Goal: Register for event/course

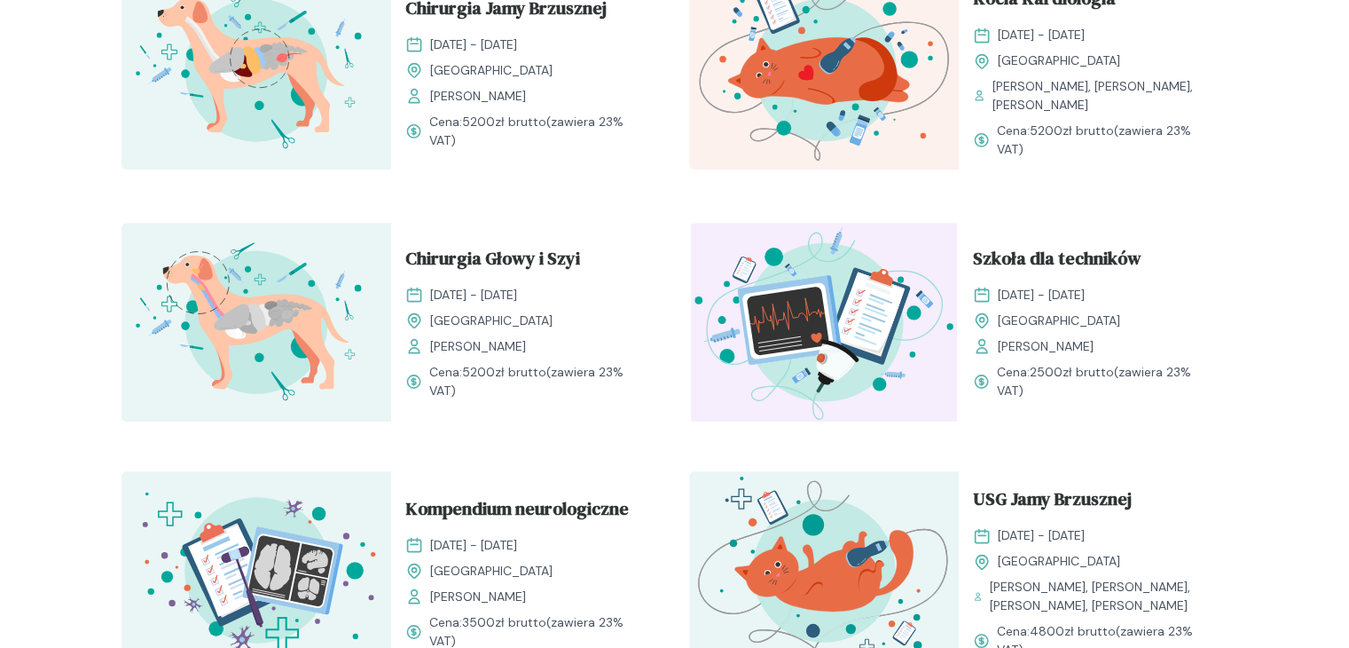
scroll to position [713, 0]
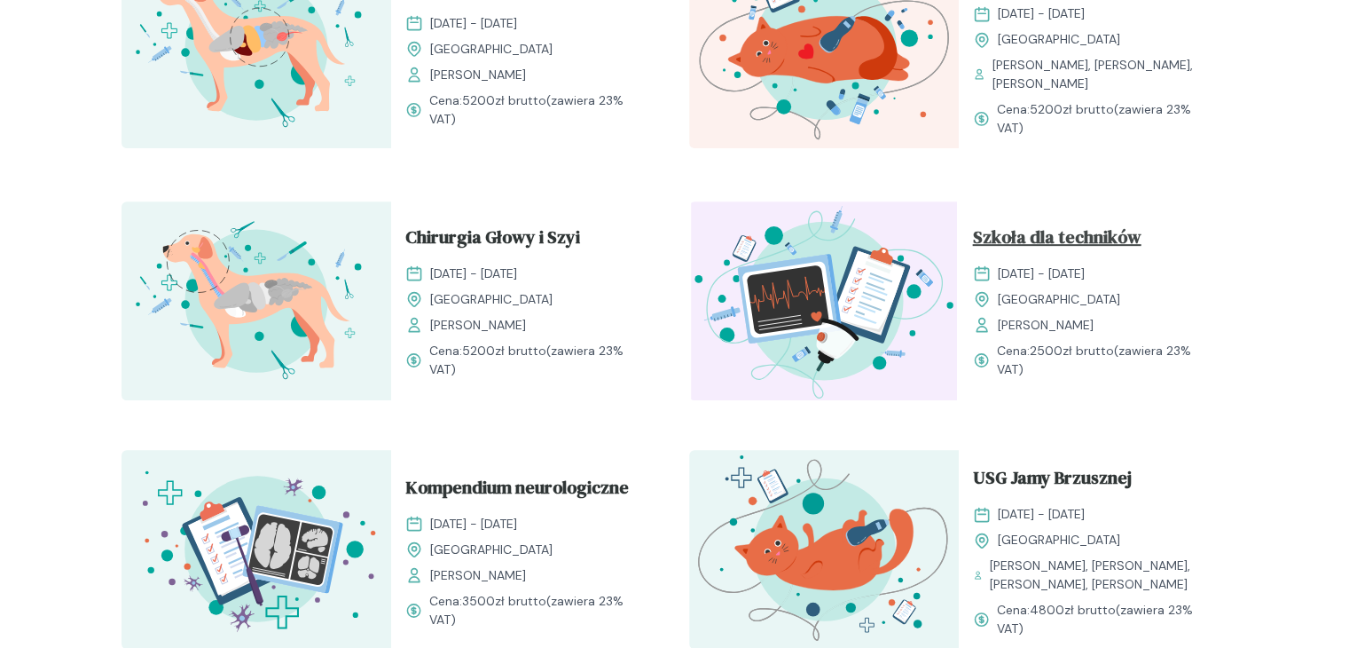
click at [988, 232] on span "Szkoła dla techników" at bounding box center [1057, 241] width 169 height 34
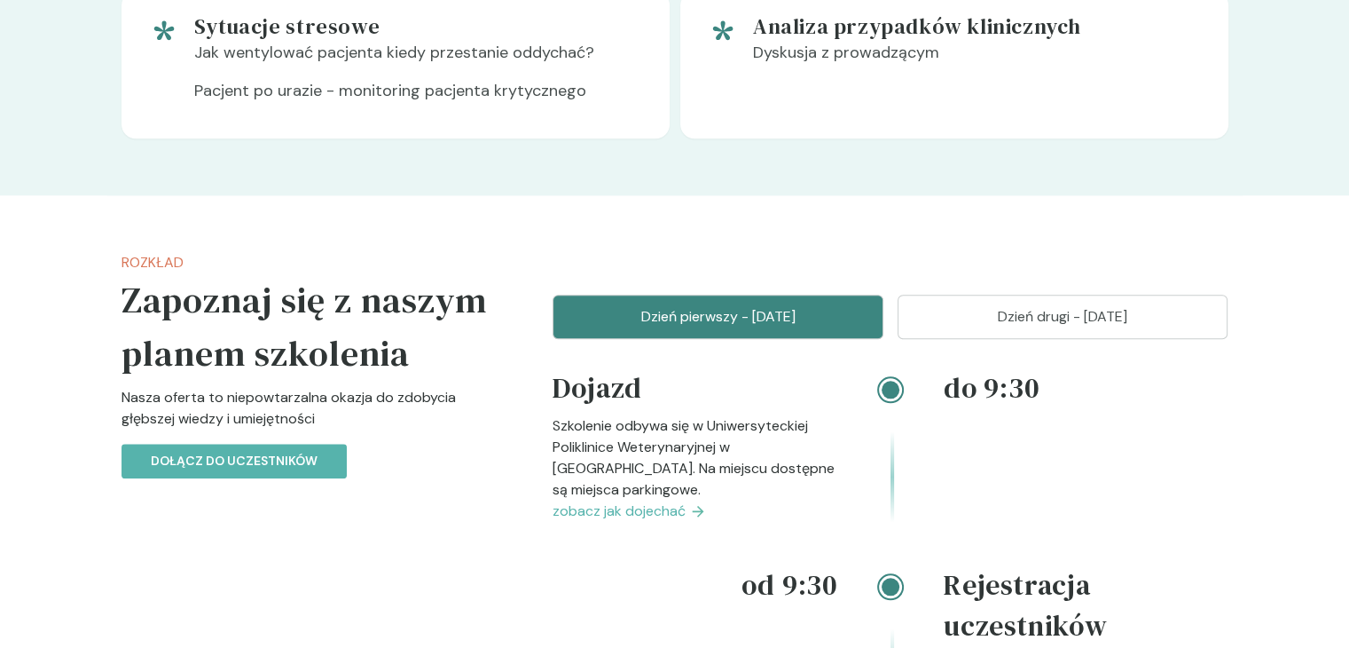
scroll to position [1964, 0]
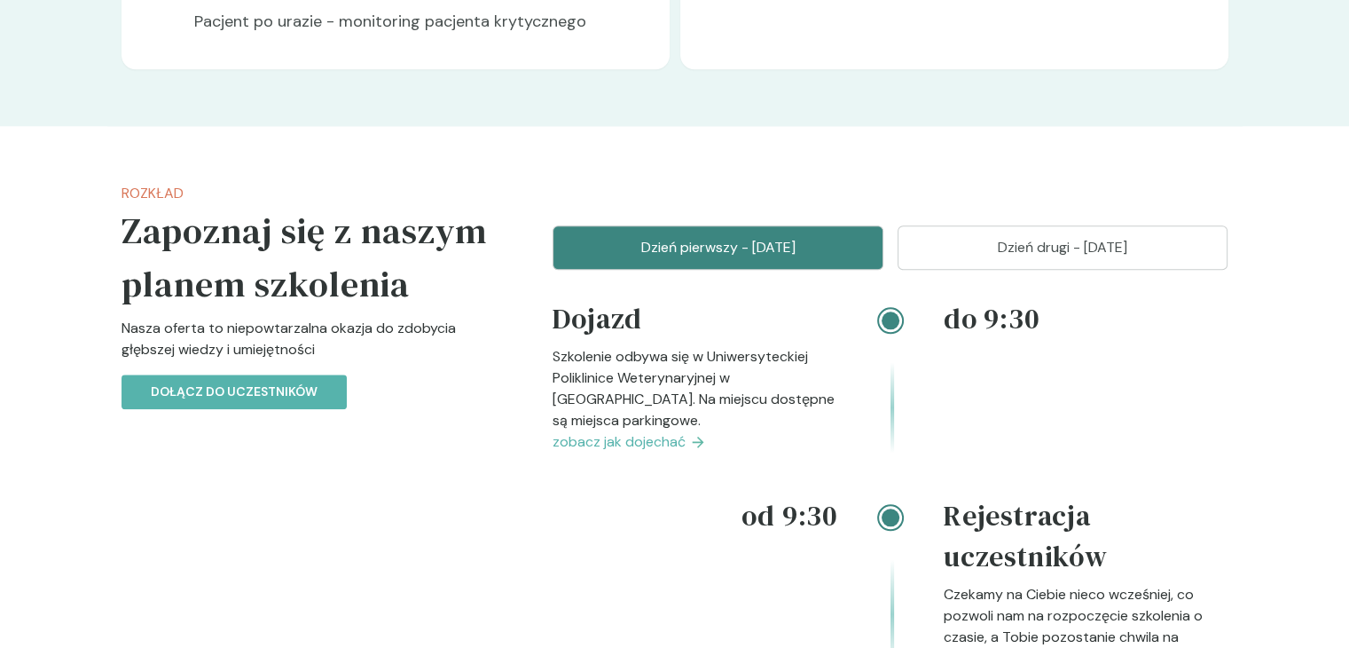
click at [937, 258] on p "Dzień drugi - [DATE]" at bounding box center [1063, 247] width 287 height 21
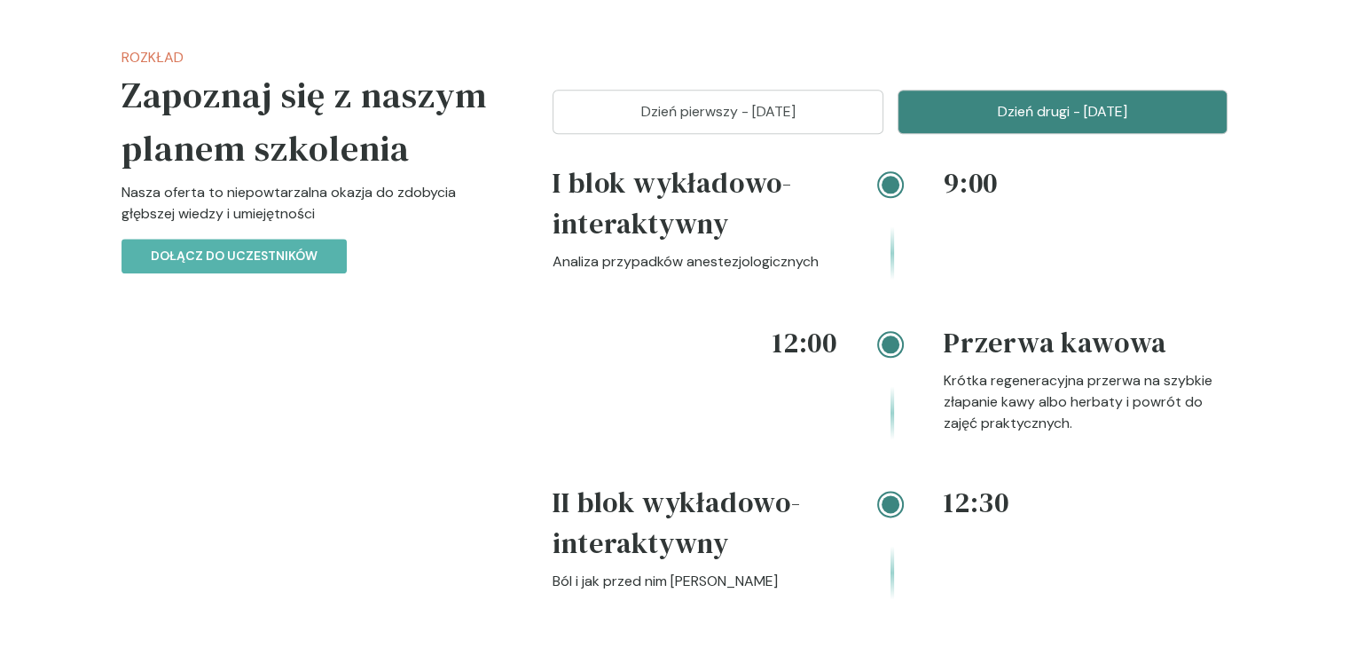
scroll to position [2086, 0]
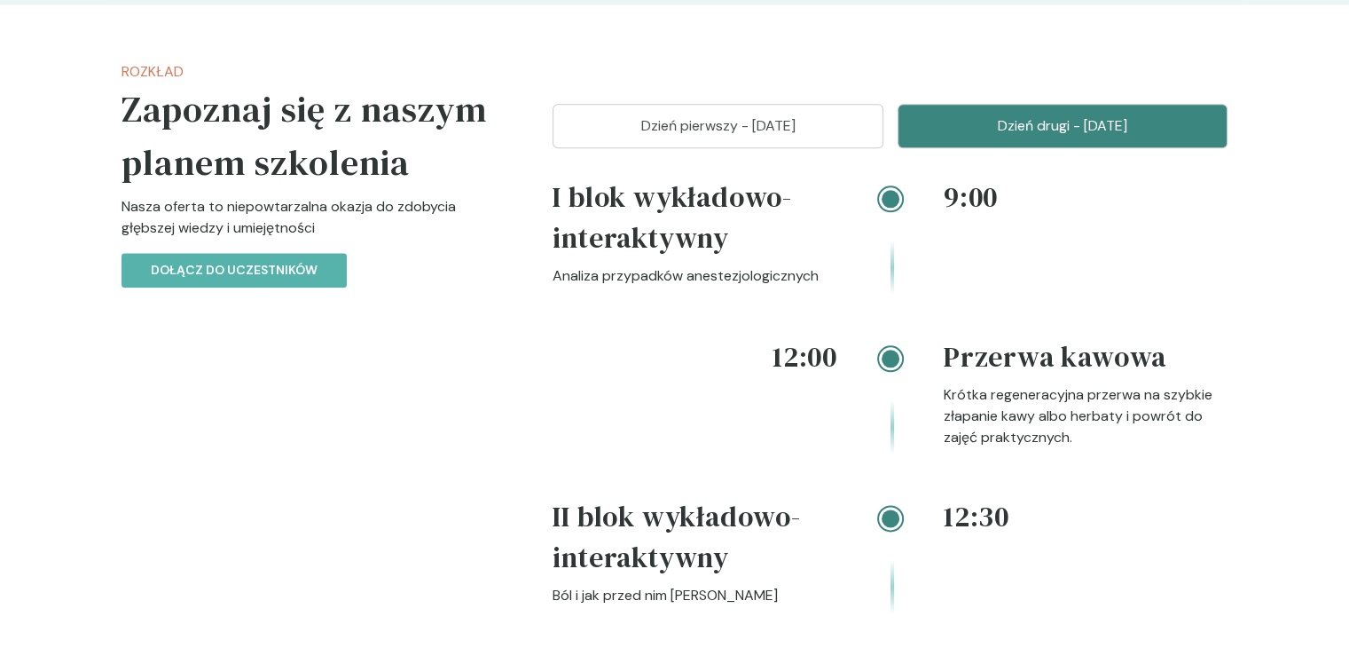
click at [734, 148] on button "Dzień pierwszy - [DATE]" at bounding box center [718, 126] width 331 height 44
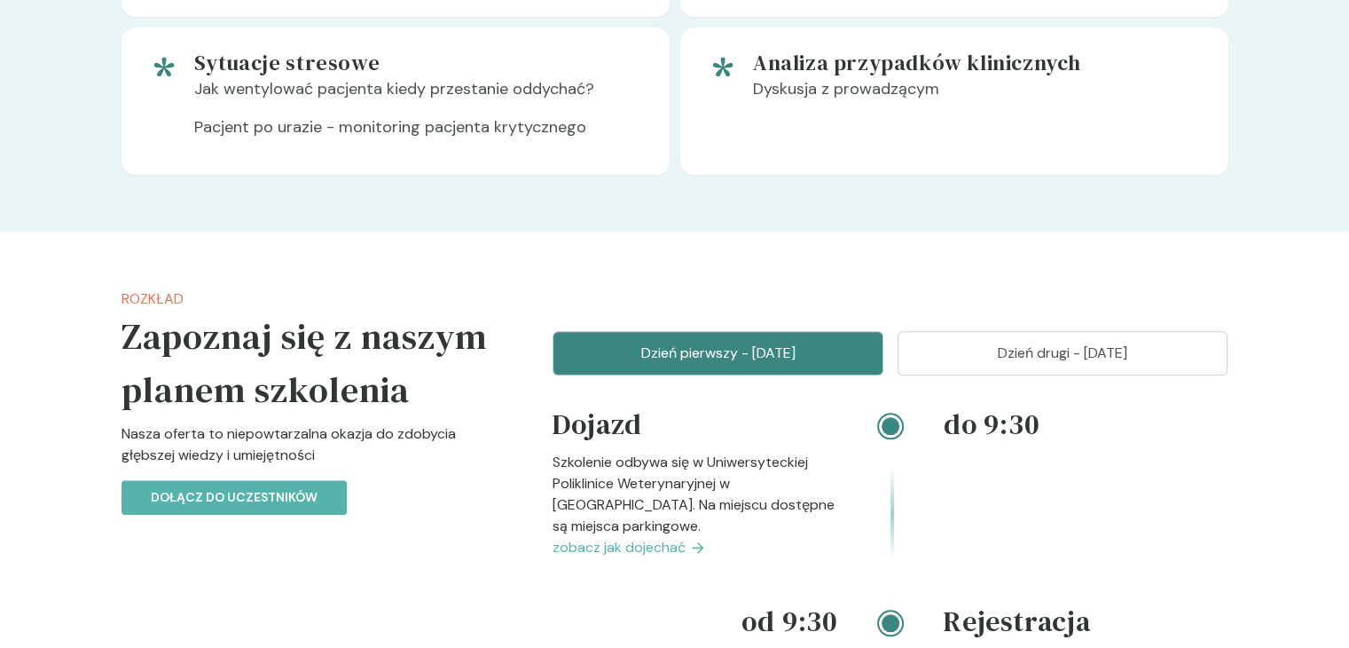
scroll to position [1866, 0]
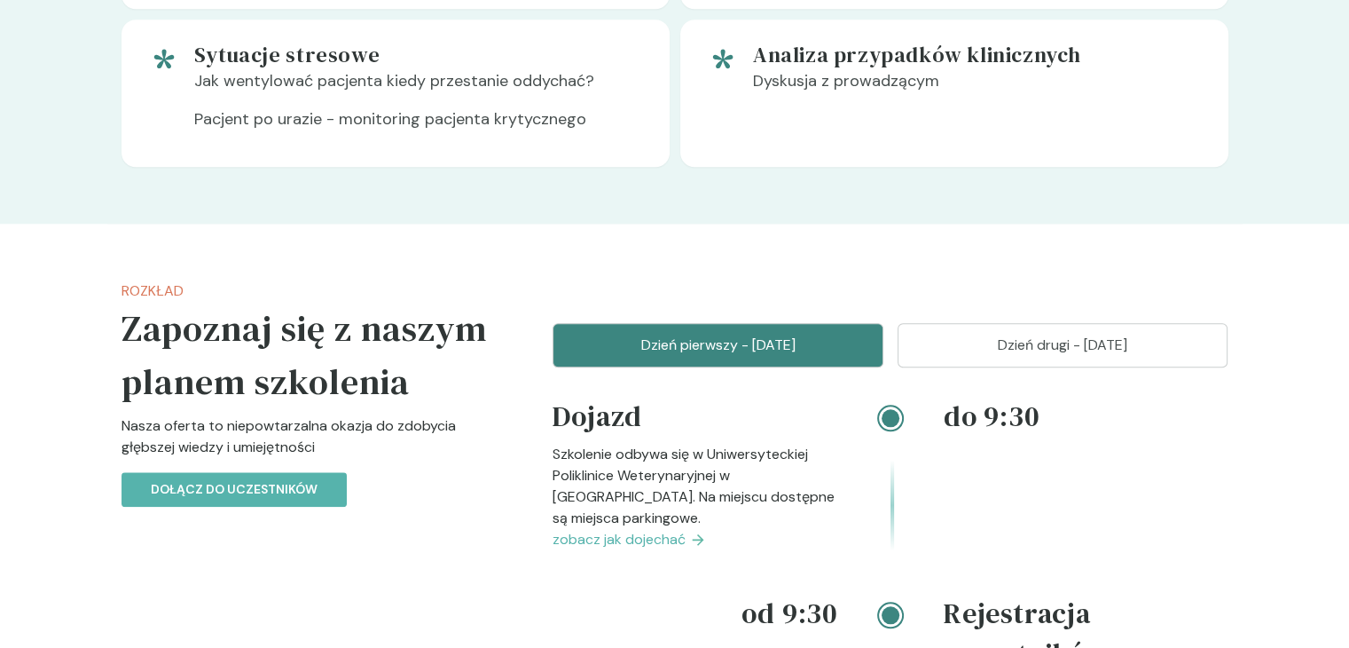
click at [1096, 356] on p "Dzień drugi - [DATE]" at bounding box center [1063, 344] width 287 height 21
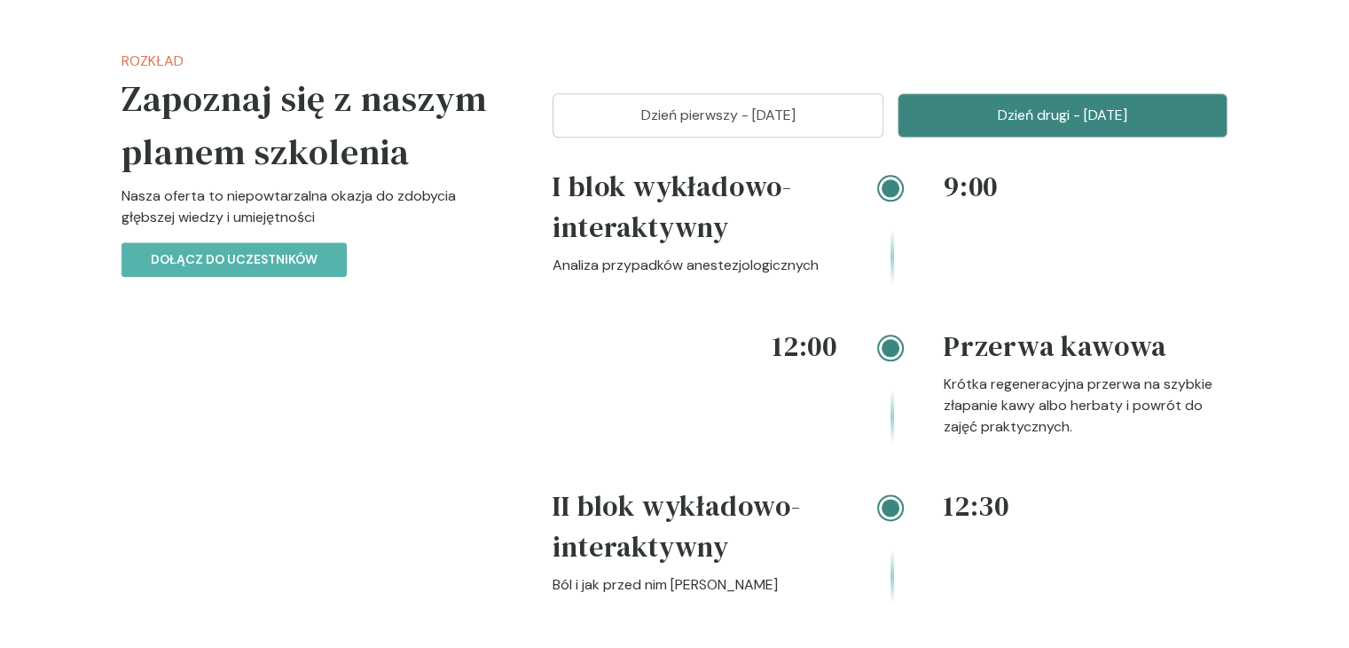
scroll to position [2036, 0]
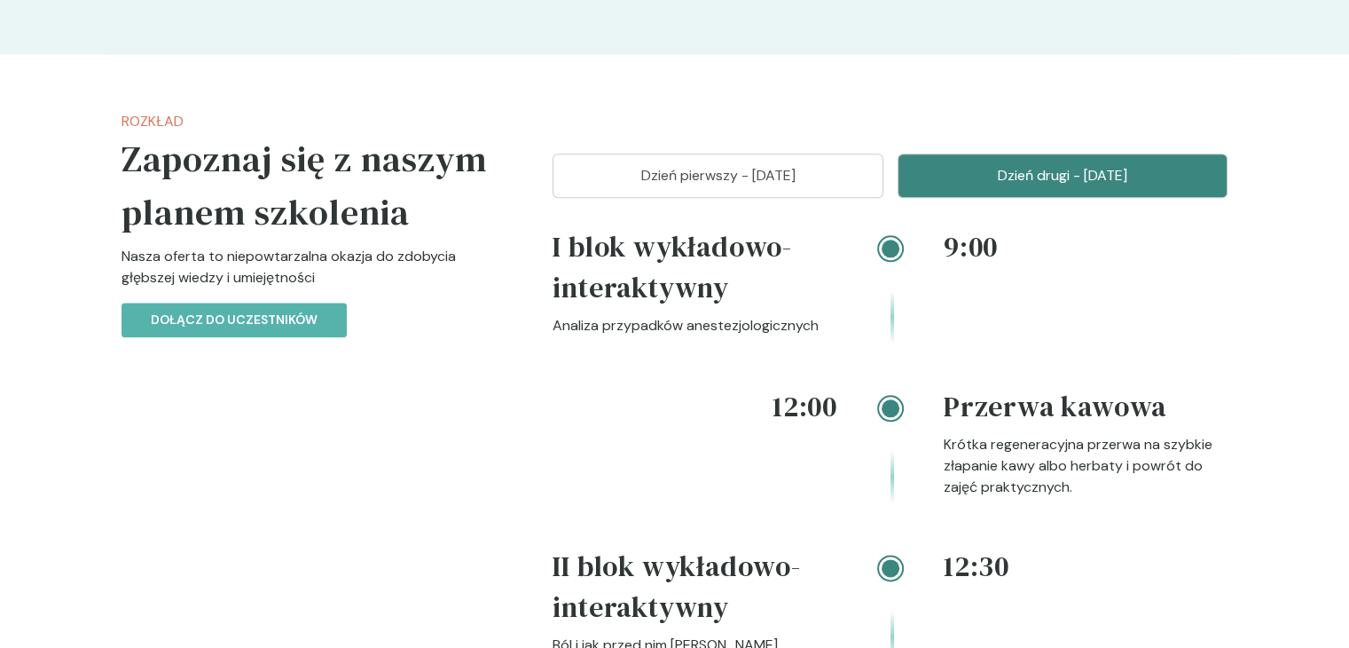
click at [784, 186] on p "Dzień pierwszy - [DATE]" at bounding box center [718, 175] width 287 height 21
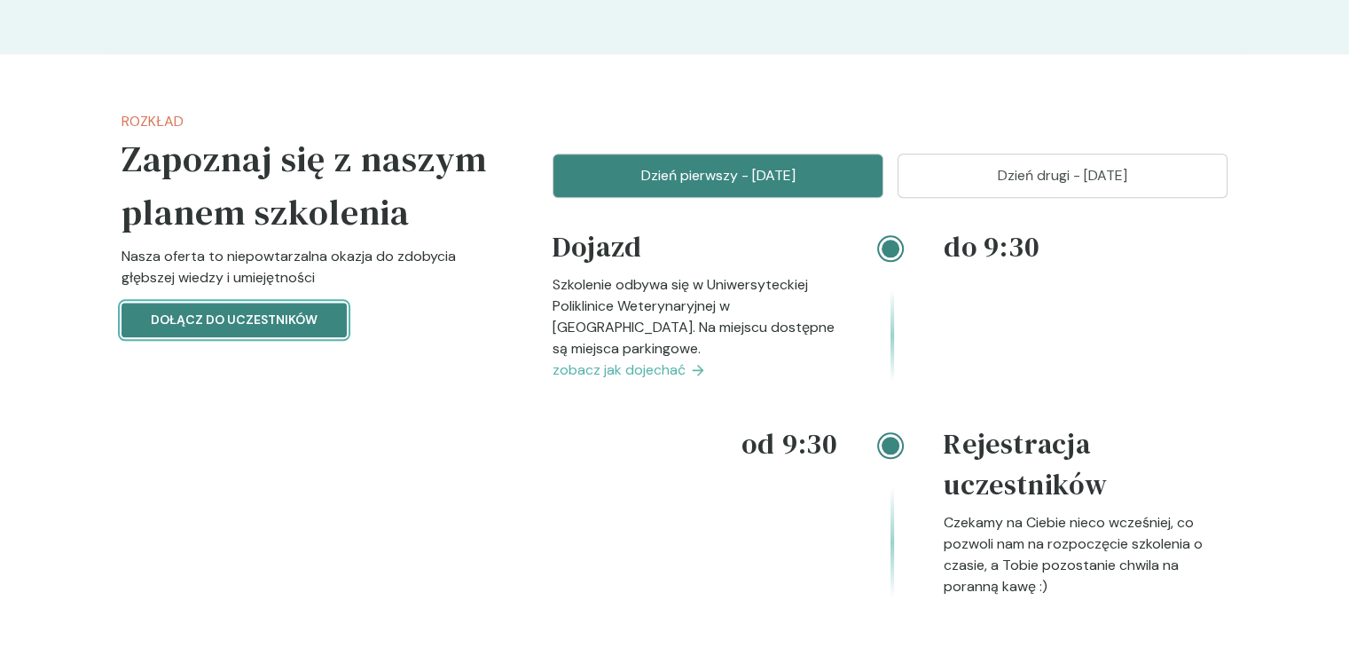
click at [290, 329] on p "Dołącz do uczestników" at bounding box center [234, 319] width 167 height 19
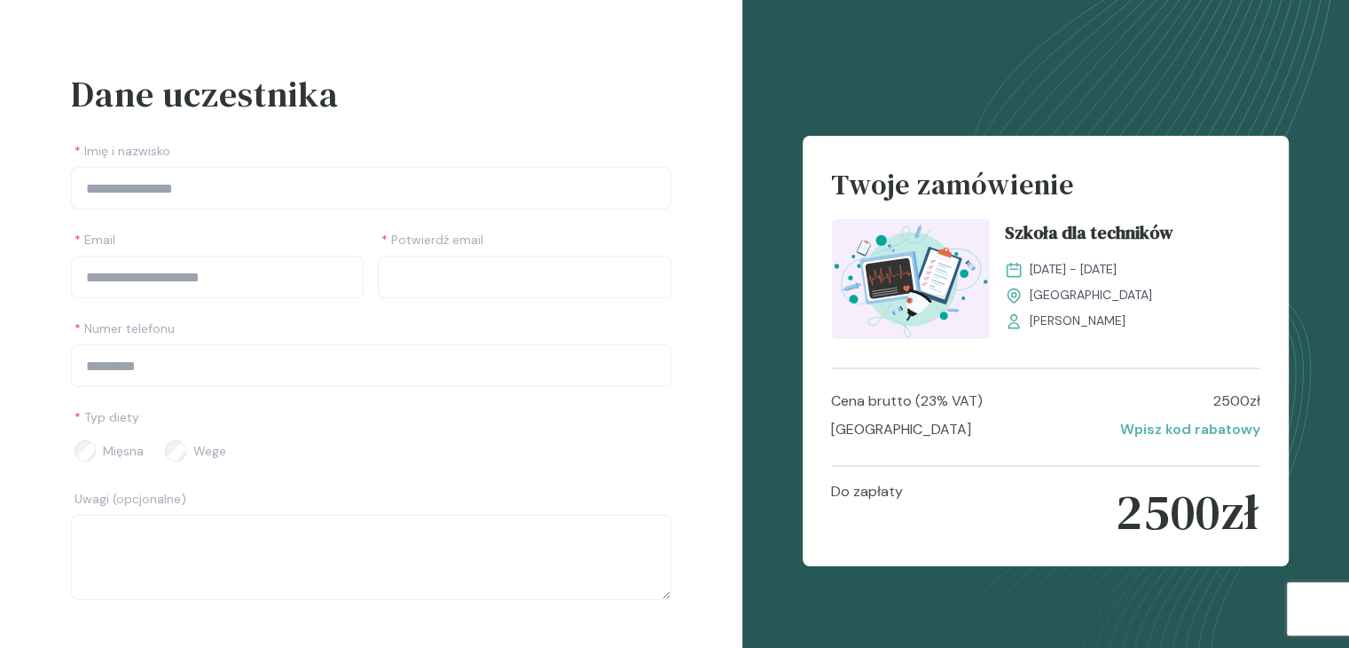
scroll to position [39, 0]
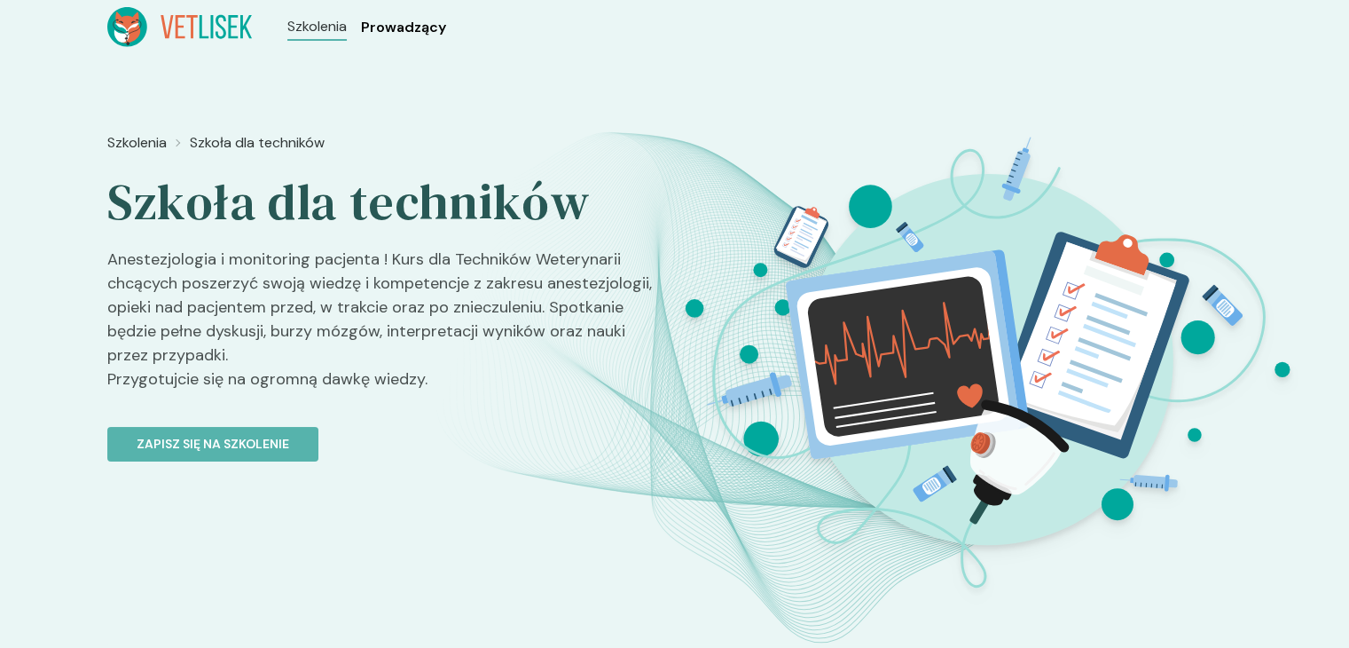
click at [386, 20] on span "Prowadzący" at bounding box center [403, 27] width 85 height 21
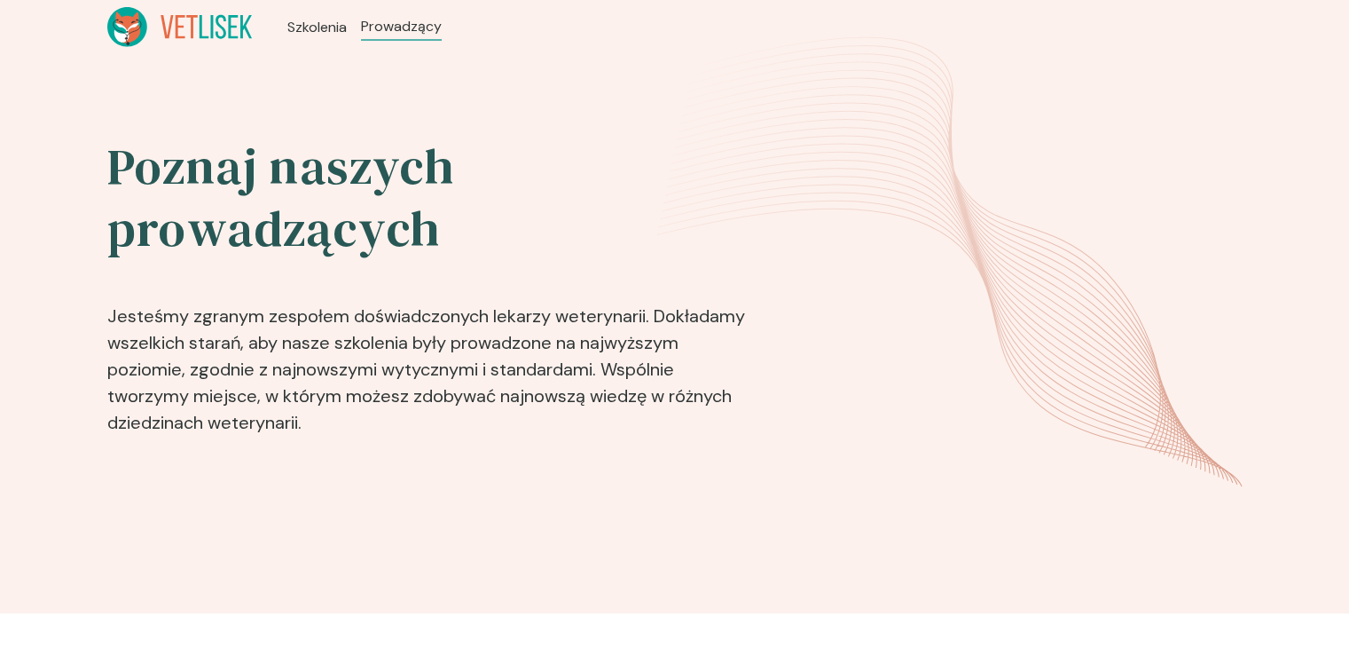
click at [193, 34] on icon at bounding box center [192, 26] width 12 height 23
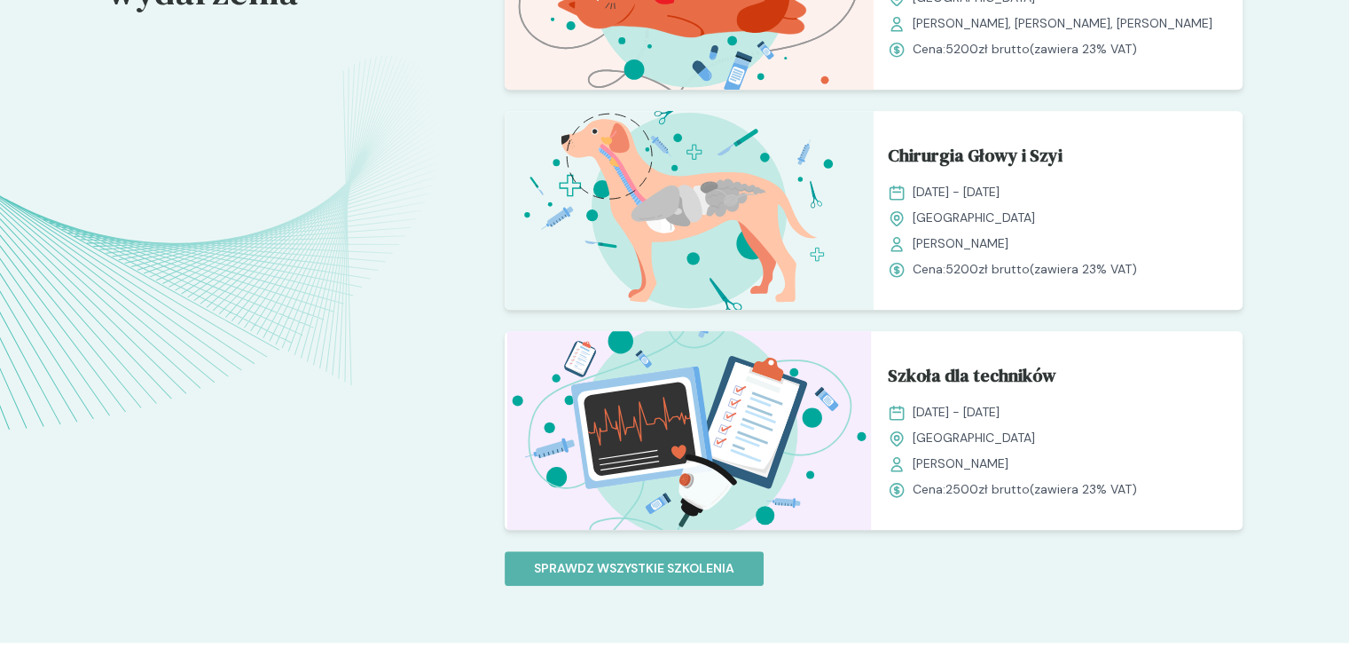
scroll to position [1494, 0]
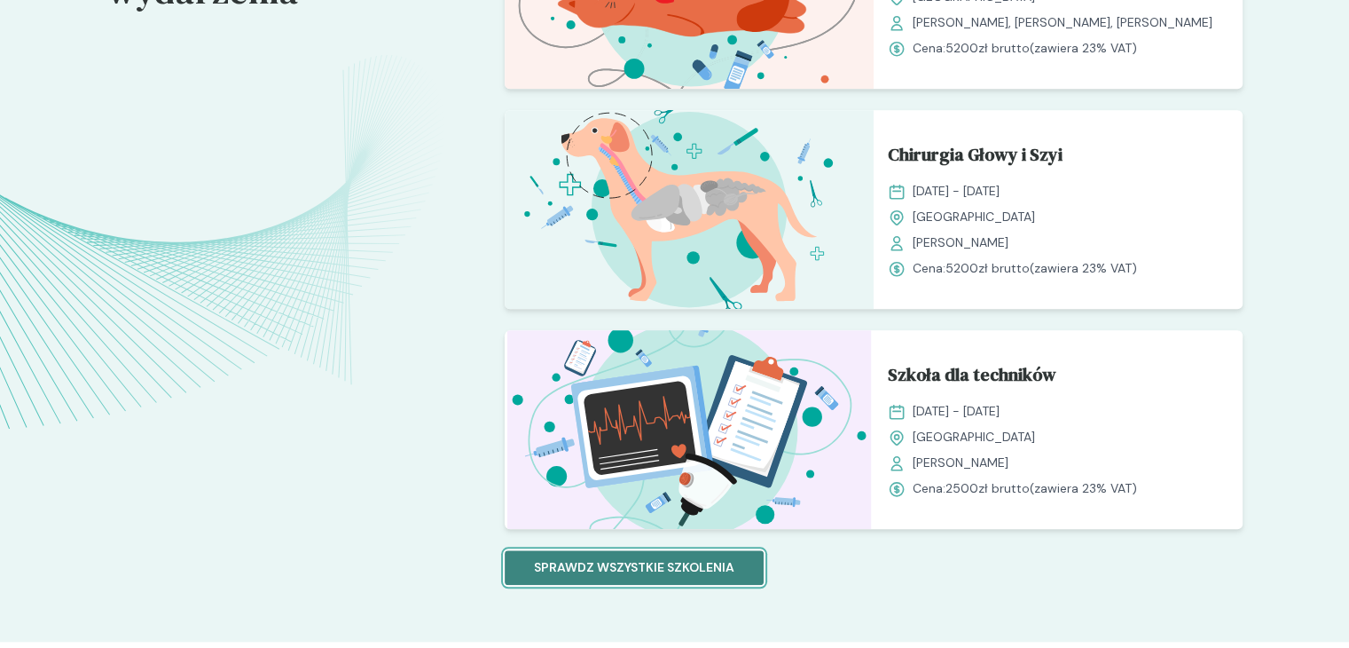
click at [637, 578] on button "Sprawdz wszystkie szkolenia" at bounding box center [634, 567] width 259 height 35
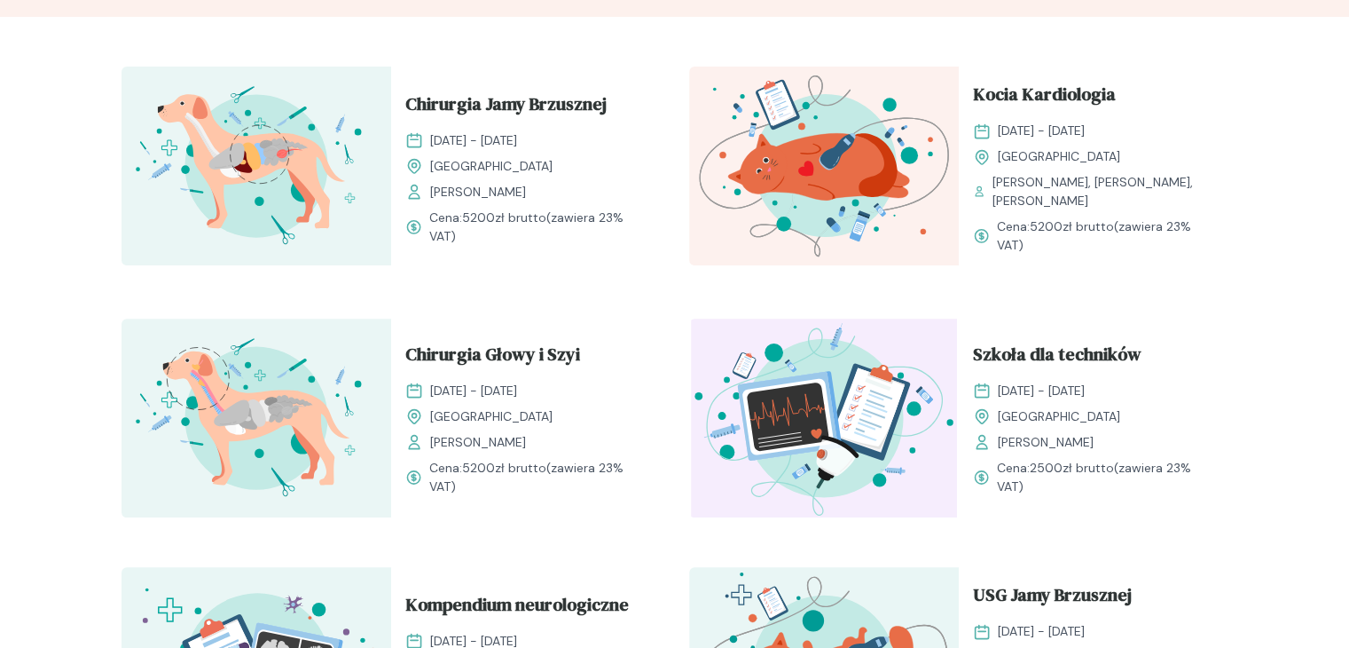
scroll to position [584, 0]
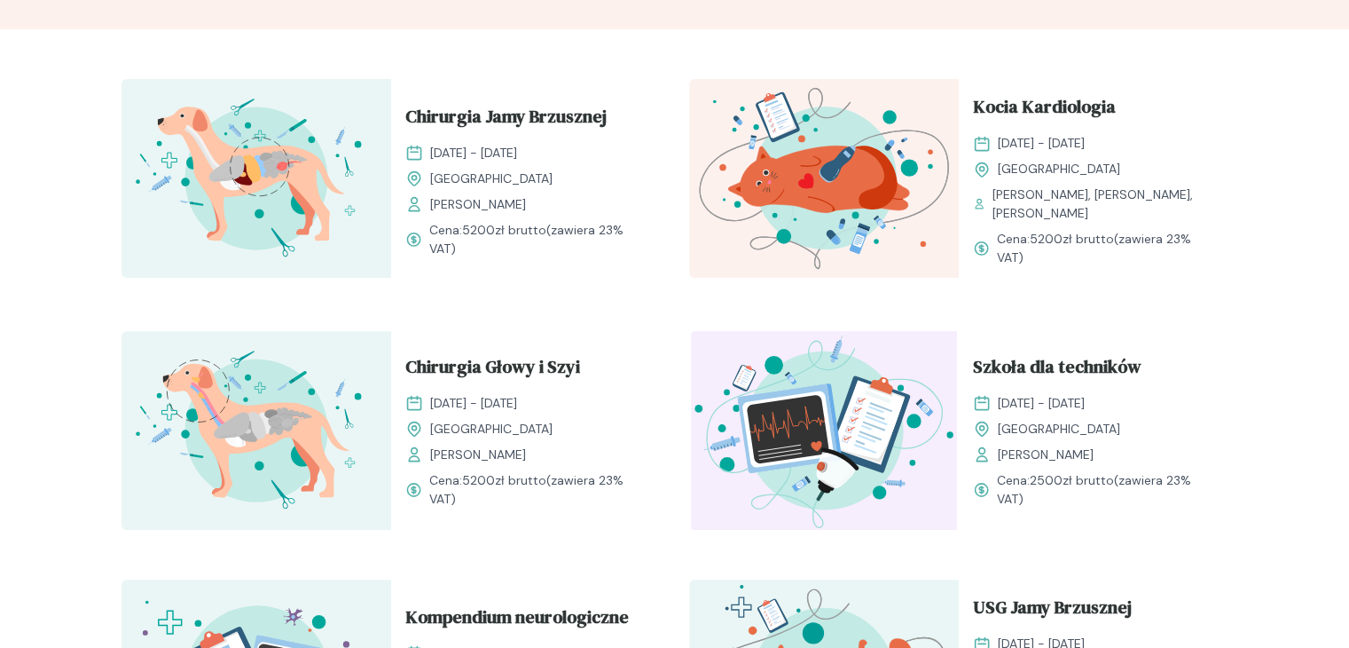
click at [777, 422] on img at bounding box center [824, 430] width 270 height 199
click at [1007, 367] on span "Szkoła dla techników" at bounding box center [1057, 370] width 169 height 34
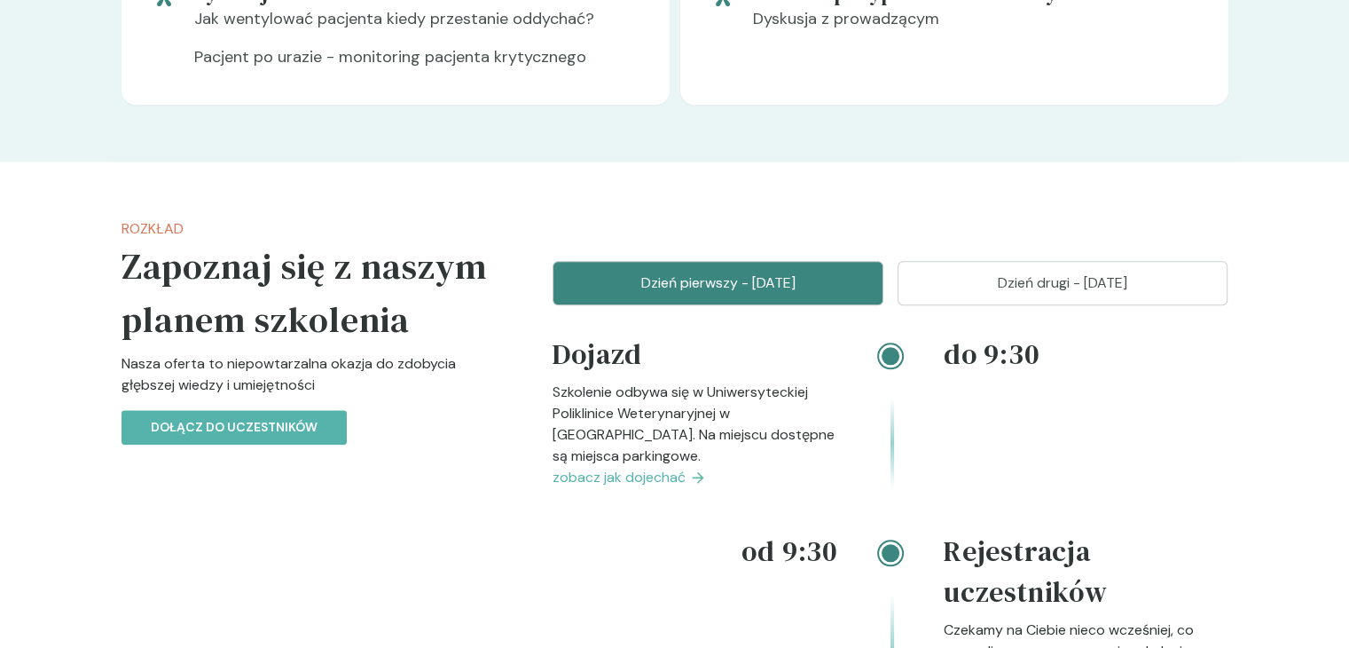
scroll to position [2021, 0]
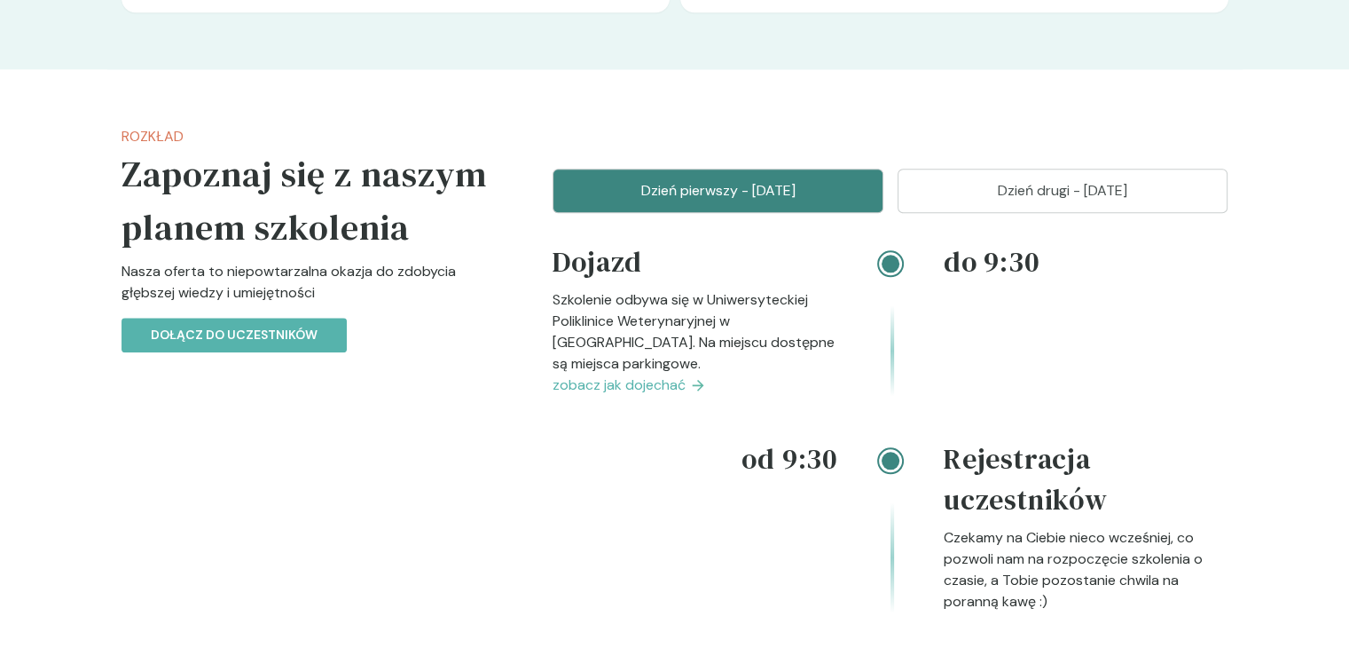
click at [1112, 213] on button "Dzień drugi - [DATE]" at bounding box center [1063, 191] width 331 height 44
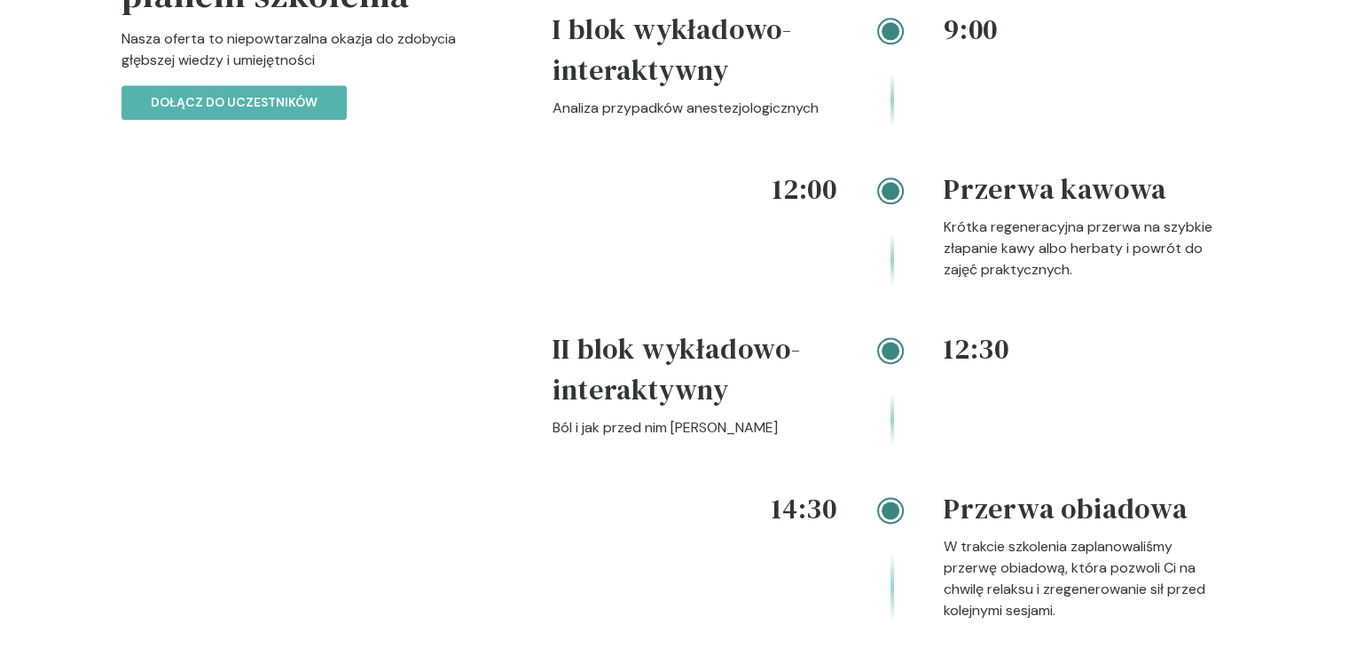
scroll to position [2210, 0]
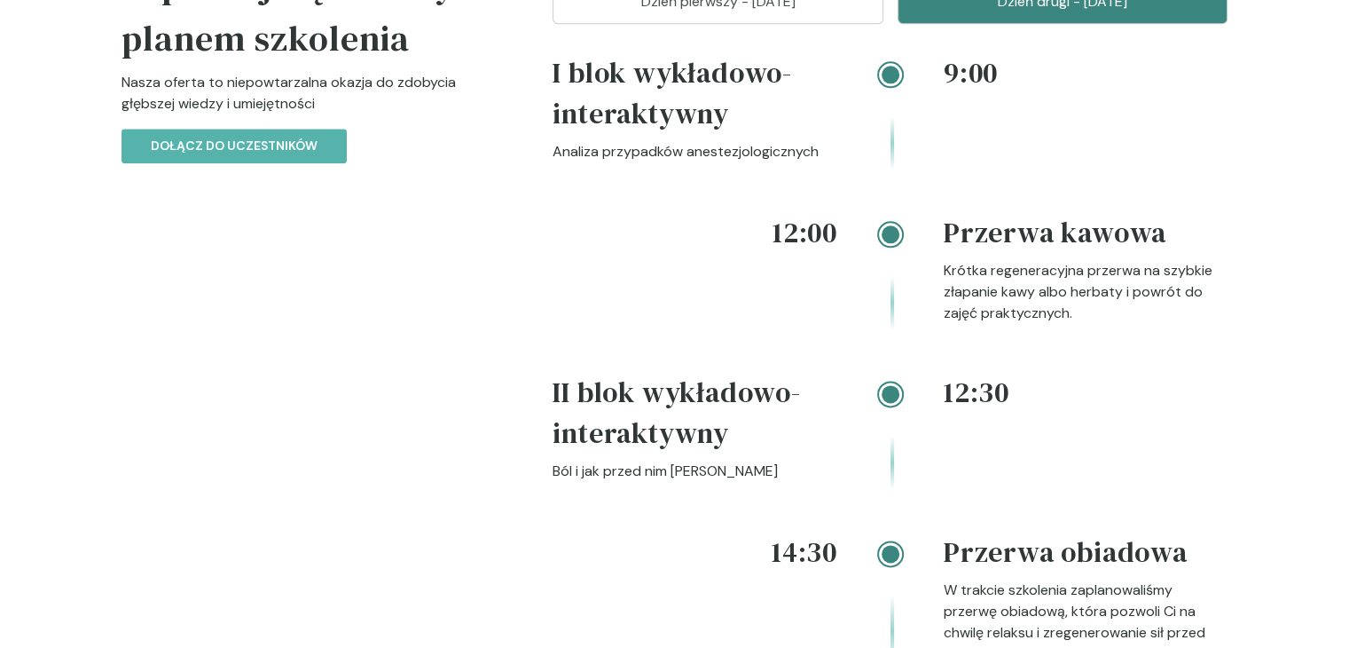
click at [762, 12] on p "Dzień pierwszy - [DATE]" at bounding box center [718, 1] width 287 height 21
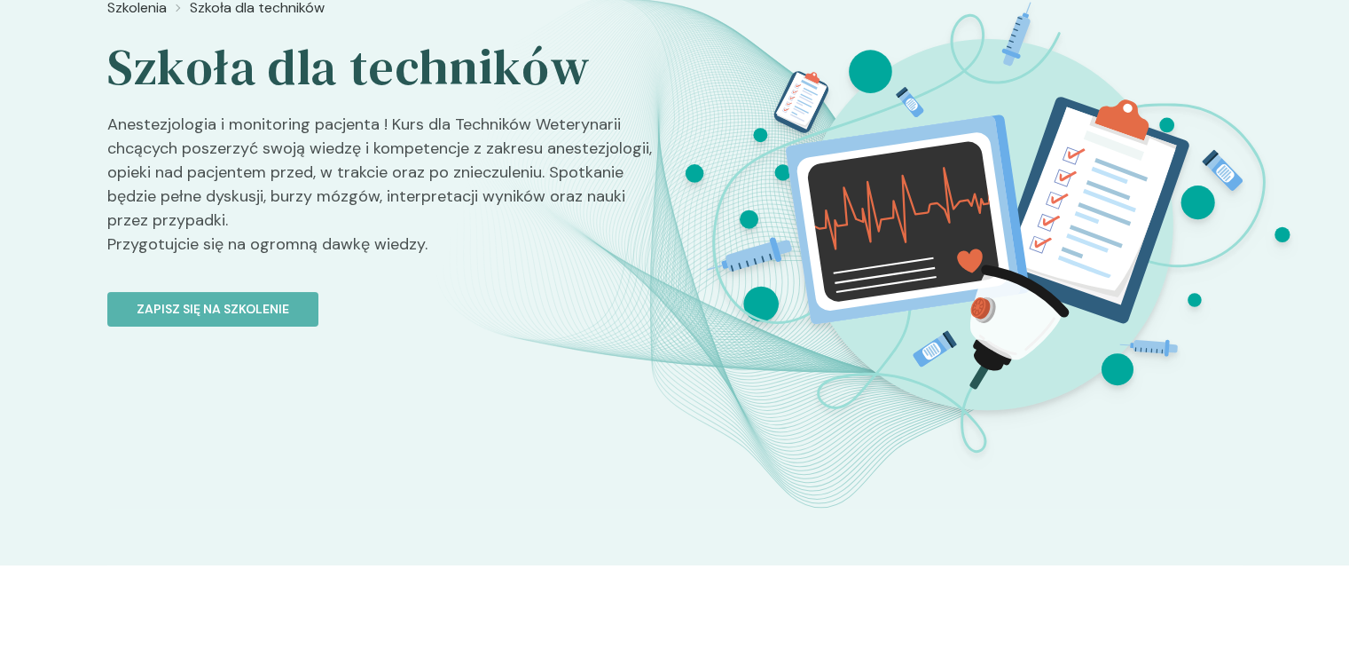
scroll to position [0, 0]
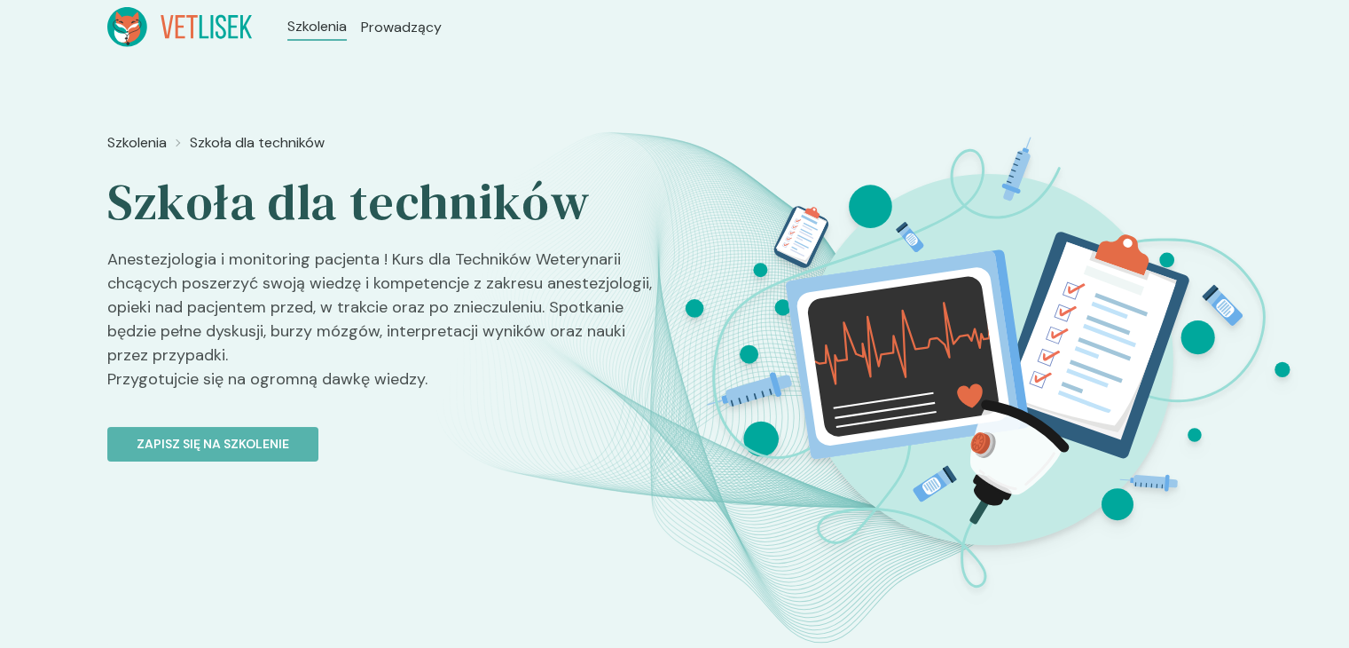
drag, startPoint x: 1301, startPoint y: 253, endPoint x: 1206, endPoint y: 168, distance: 128.2
click at [1206, 168] on img at bounding box center [987, 361] width 630 height 473
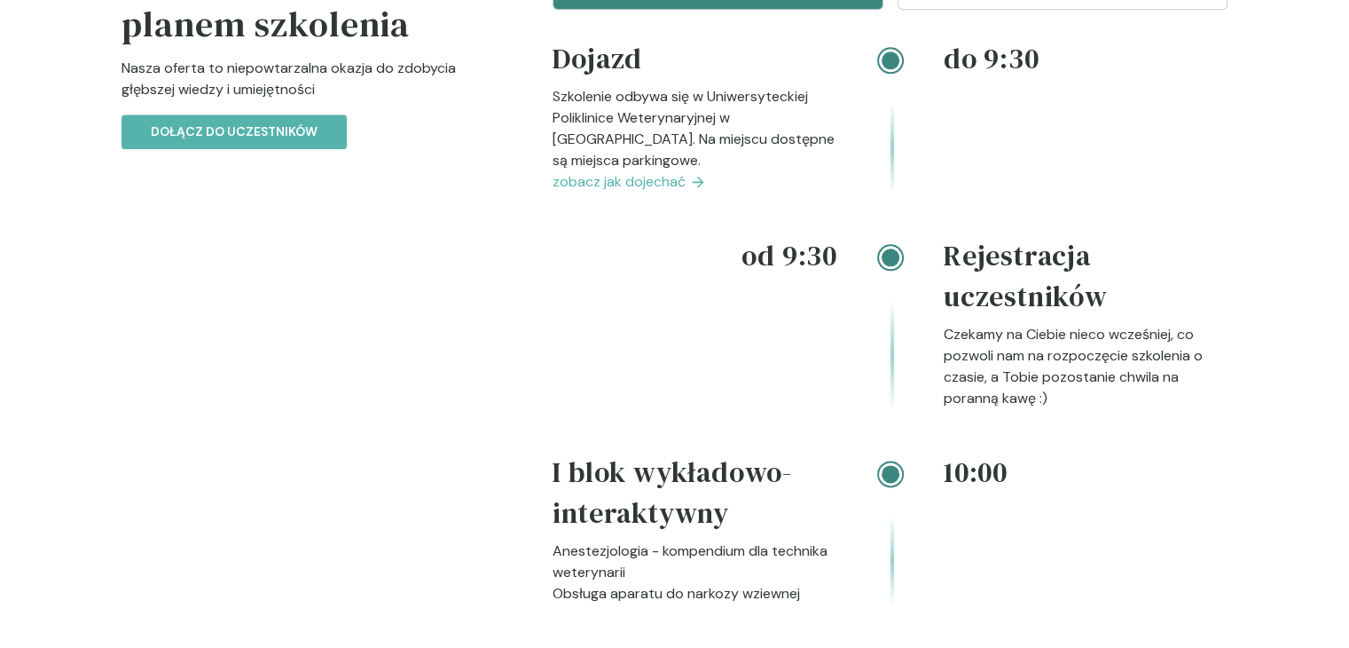
scroll to position [2230, 0]
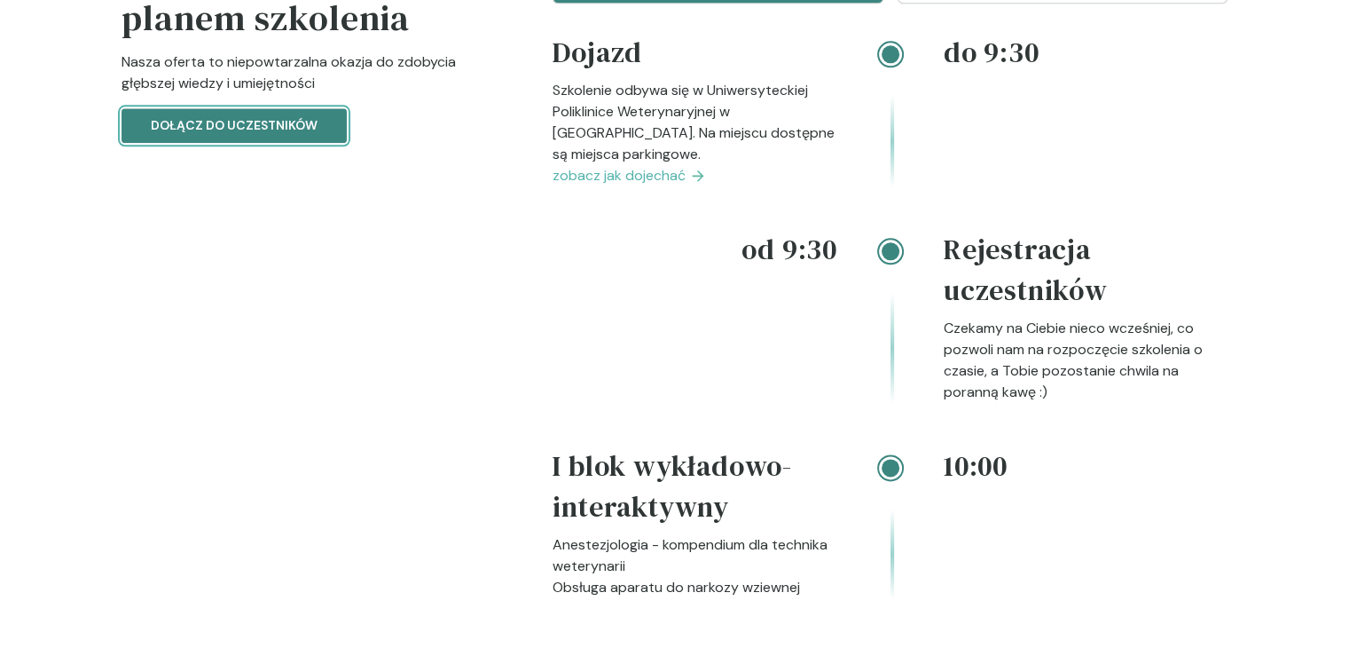
click at [177, 135] on p "Dołącz do uczestników" at bounding box center [234, 125] width 167 height 19
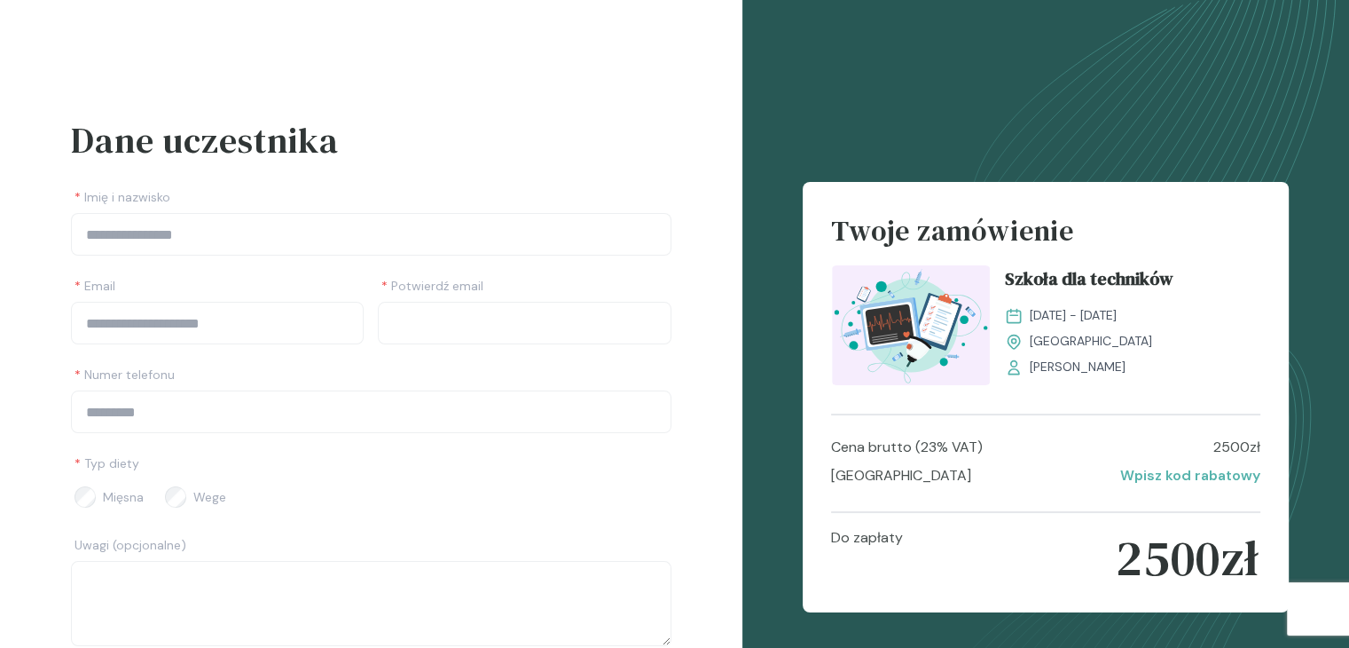
scroll to position [145, 0]
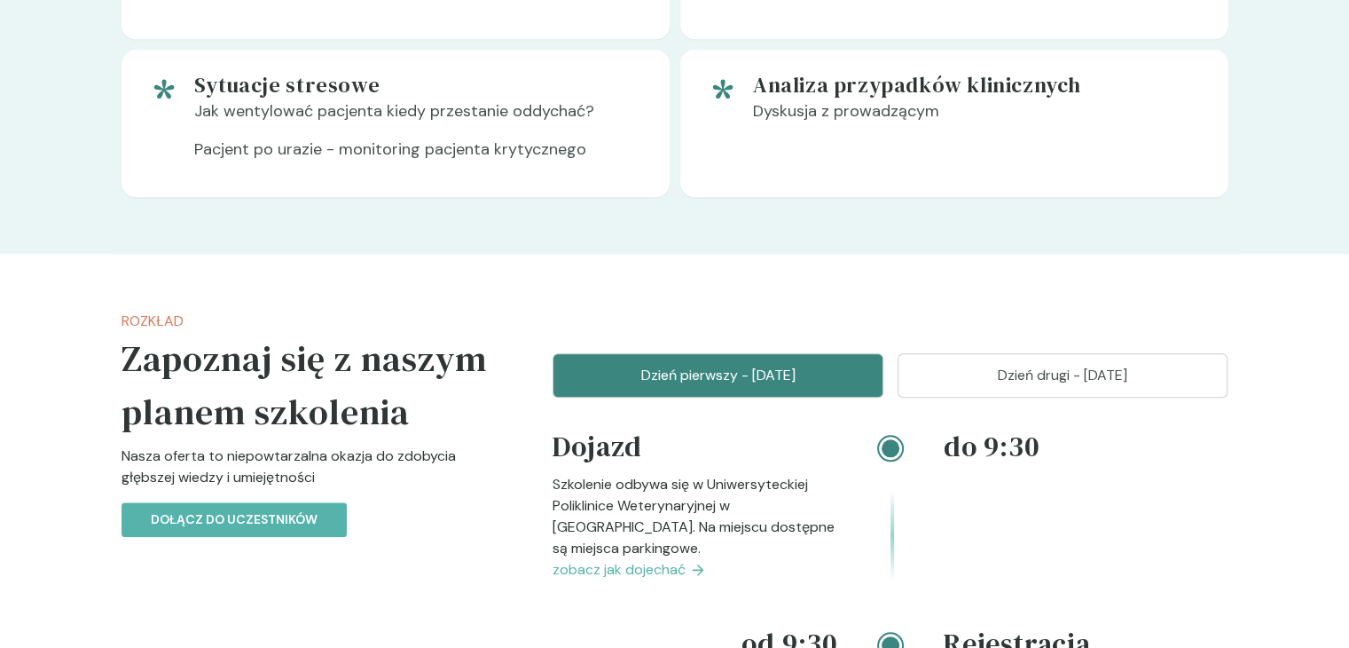
scroll to position [1820, 0]
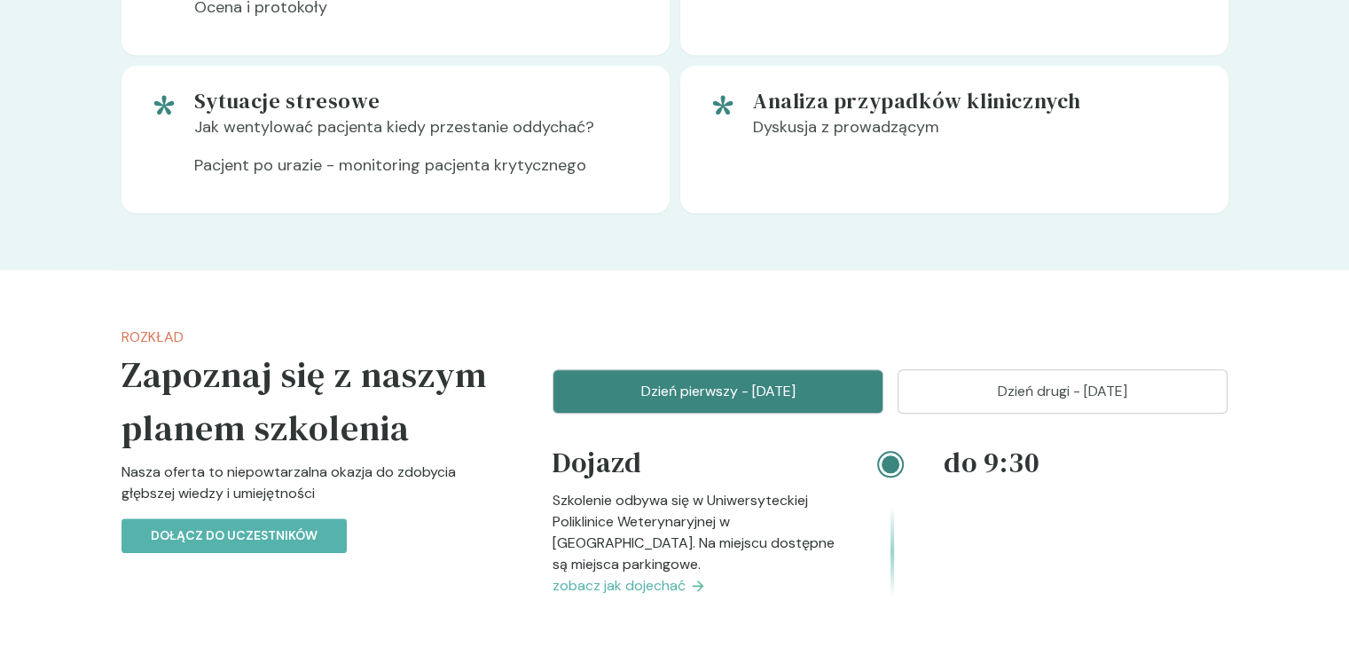
click at [1137, 402] on p "Dzień drugi - [DATE]" at bounding box center [1063, 391] width 287 height 21
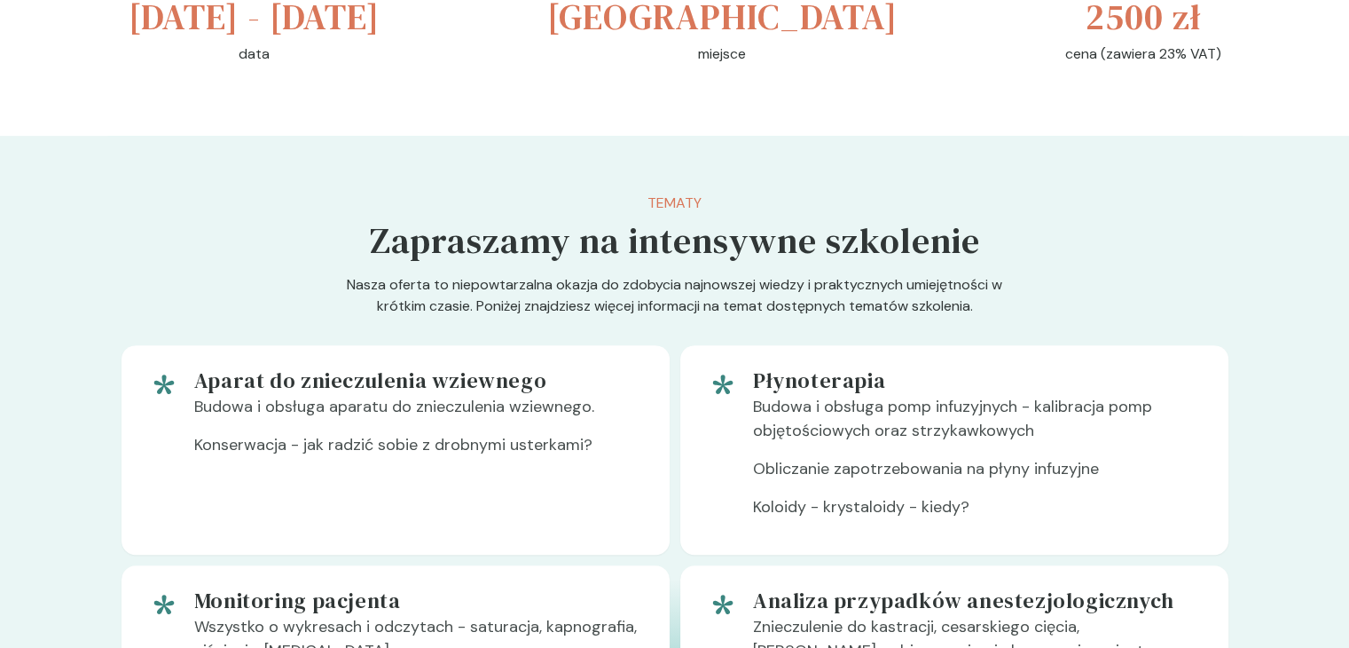
scroll to position [780, 0]
